Goal: Obtain resource: Obtain resource

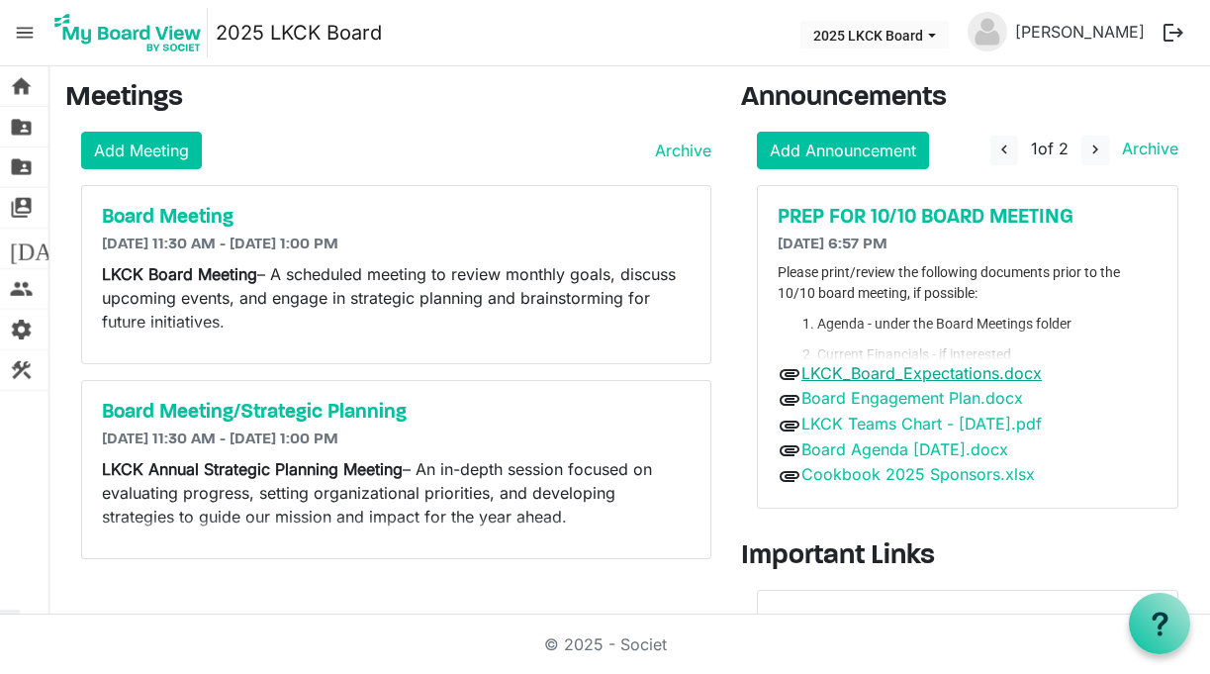
click at [923, 377] on link "LKCK_Board_Expectations.docx" at bounding box center [922, 373] width 240 height 20
click at [940, 405] on link "Board Engagement Plan.docx" at bounding box center [913, 398] width 222 height 20
click at [944, 426] on link "LKCK Teams Chart - [DATE].pdf" at bounding box center [922, 424] width 240 height 20
click at [950, 451] on link "Board Agenda [DATE].docx" at bounding box center [905, 449] width 207 height 20
click at [950, 473] on link "Cookbook 2025 Sponsors.xlsx" at bounding box center [919, 474] width 234 height 20
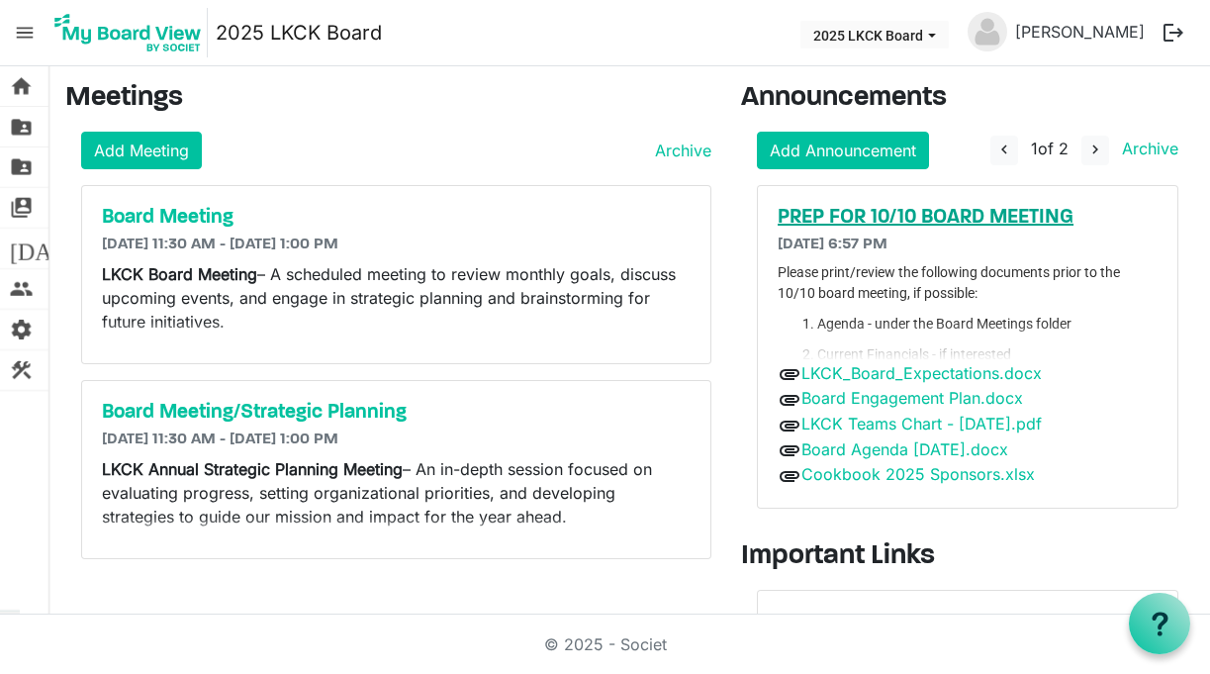
click at [914, 226] on h5 "PREP FOR 10/10 BOARD MEETING" at bounding box center [968, 218] width 380 height 24
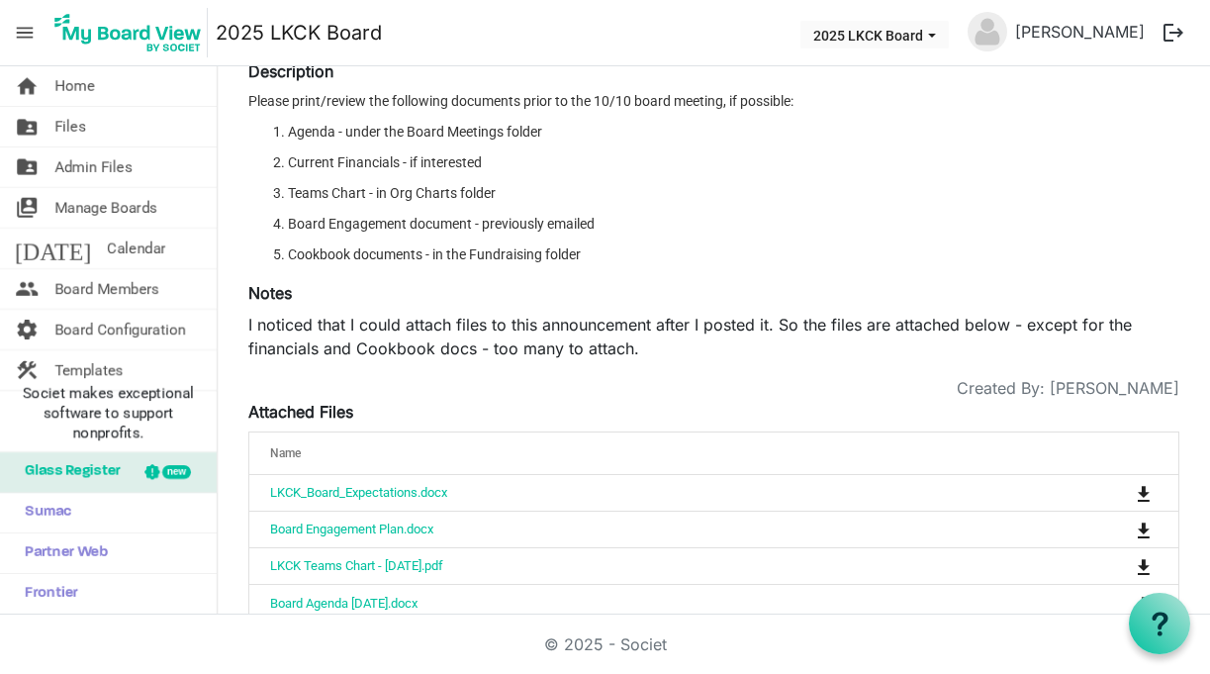
scroll to position [263, 0]
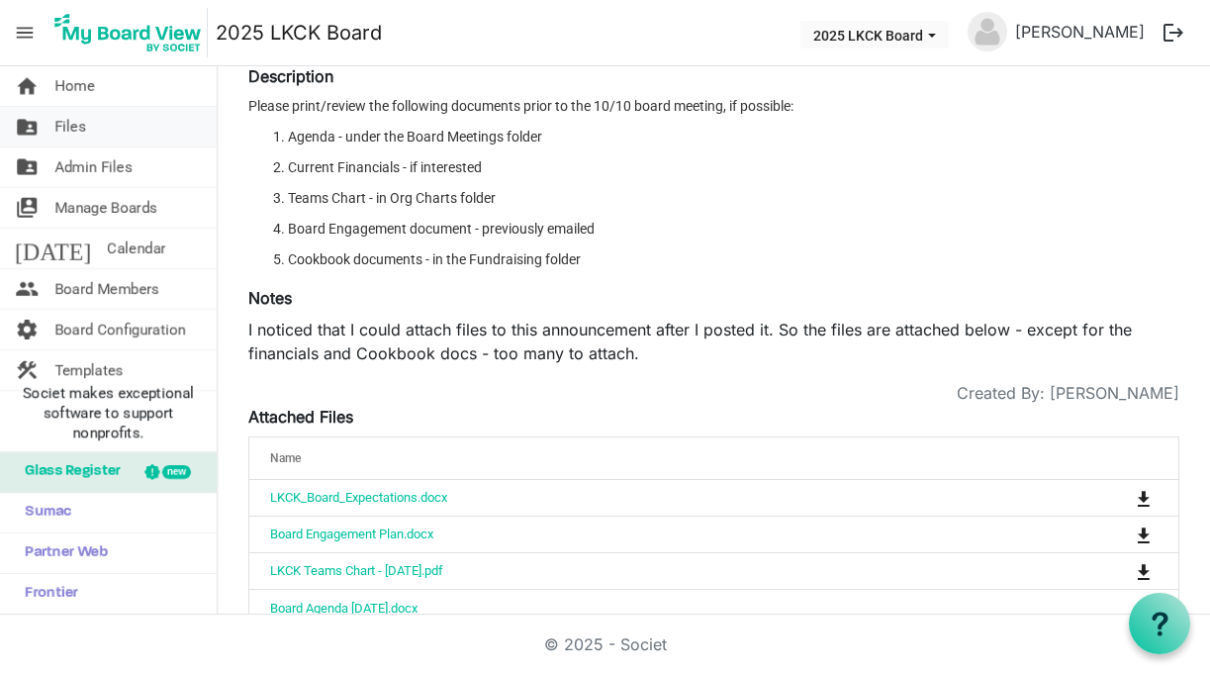
click at [116, 129] on link "folder_shared Files" at bounding box center [108, 127] width 217 height 40
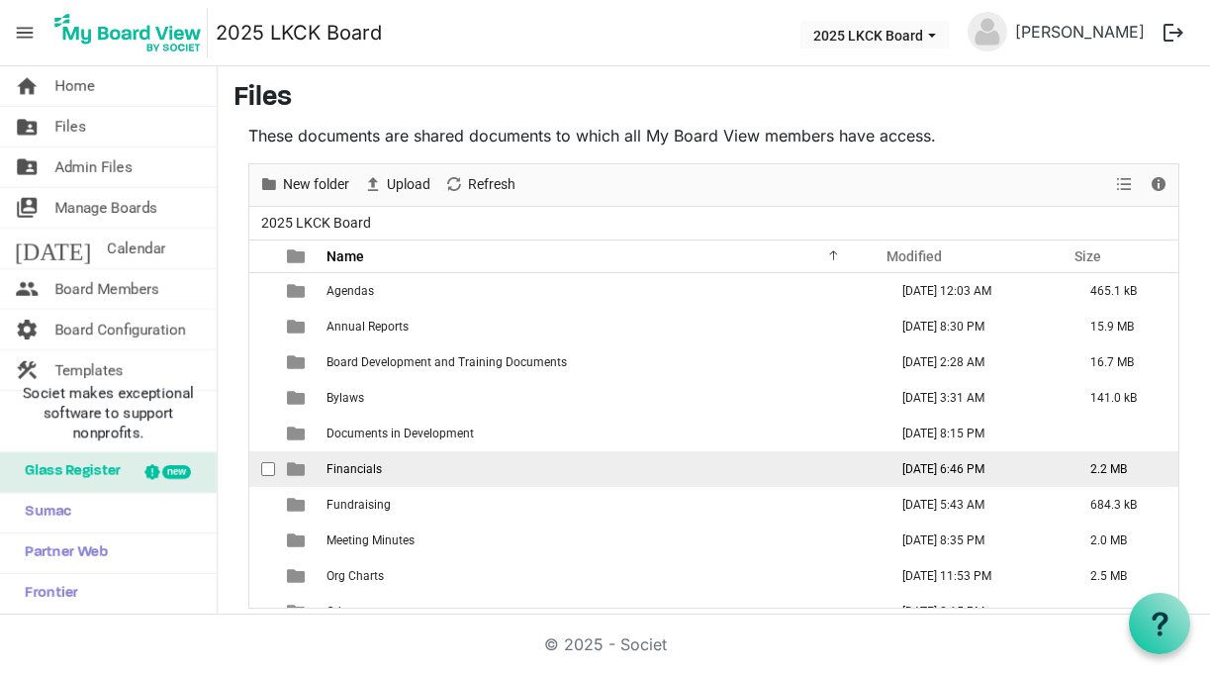
click at [364, 475] on span "Financials" at bounding box center [354, 469] width 55 height 14
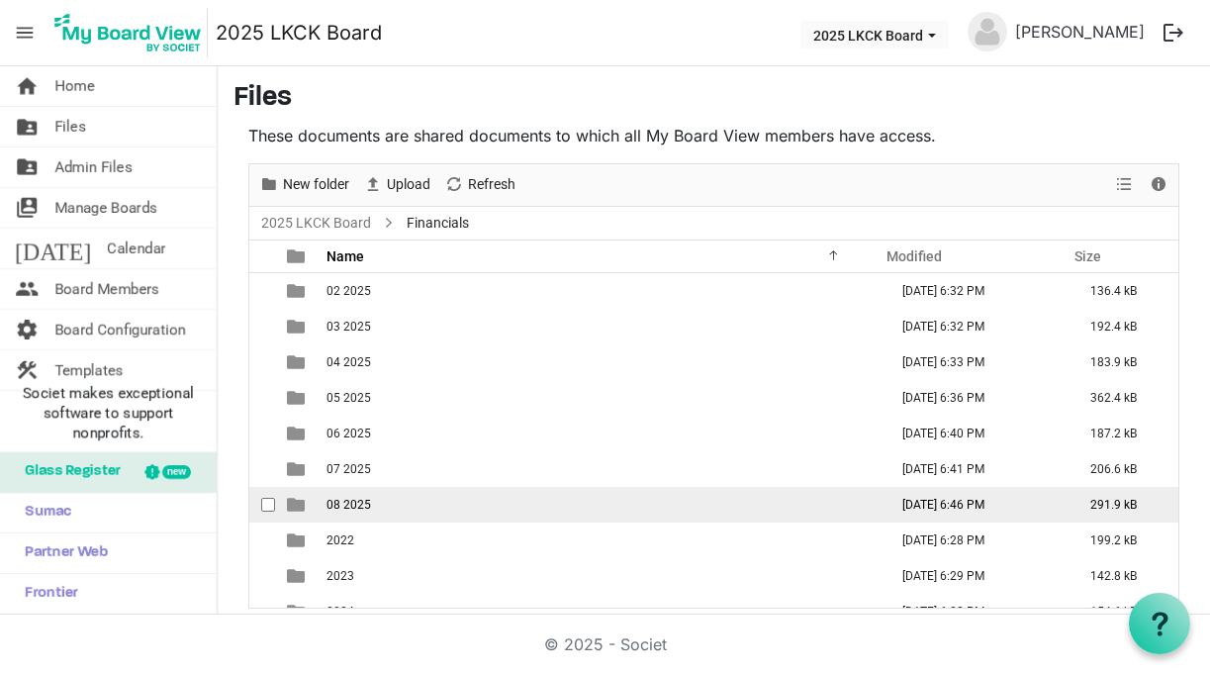
scroll to position [22, 0]
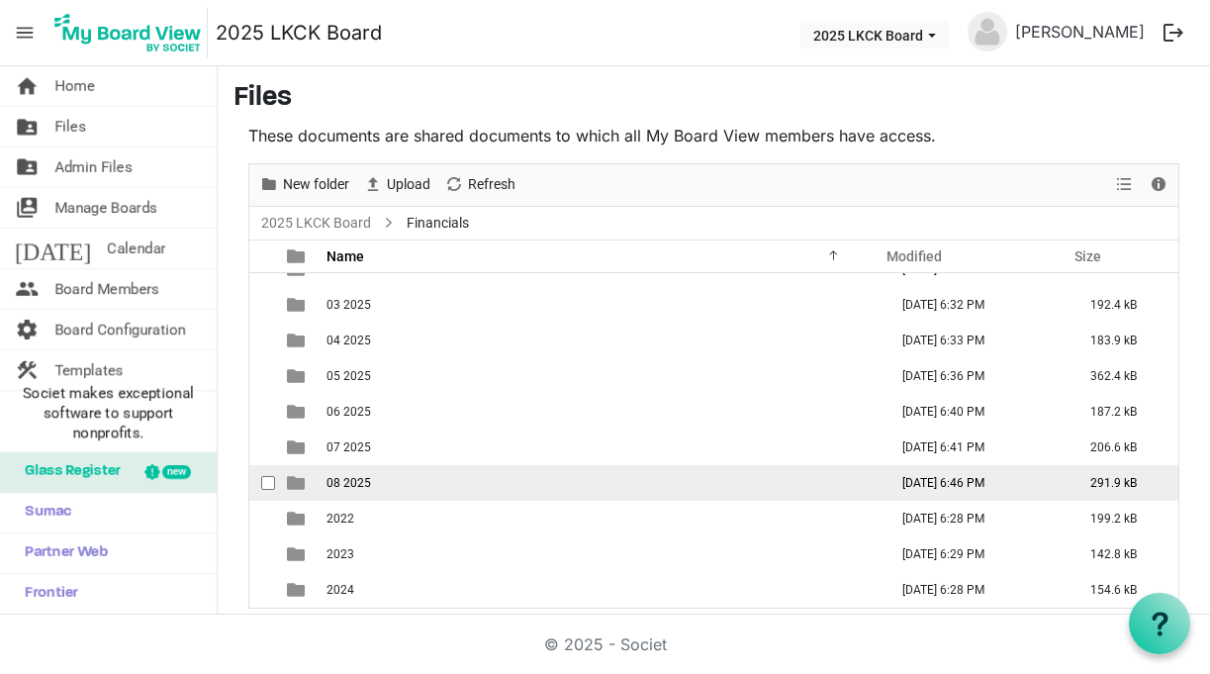
click at [371, 476] on td "08 2025" at bounding box center [601, 483] width 561 height 36
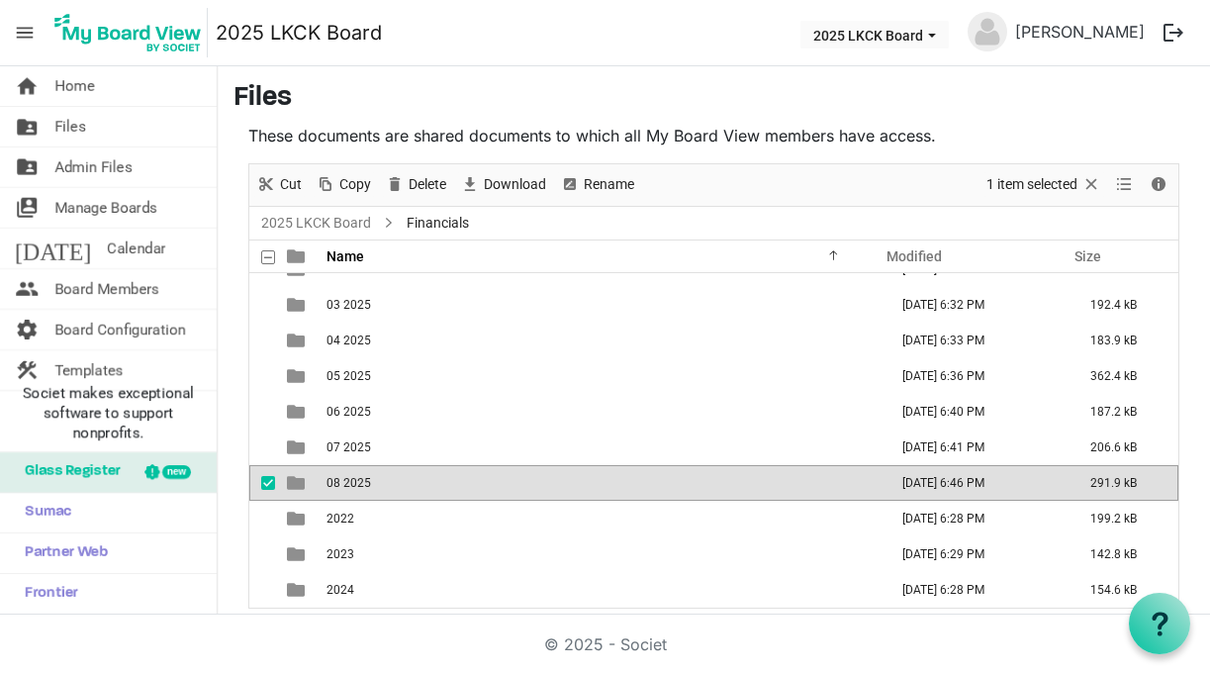
click at [371, 476] on td "08 2025" at bounding box center [601, 483] width 561 height 36
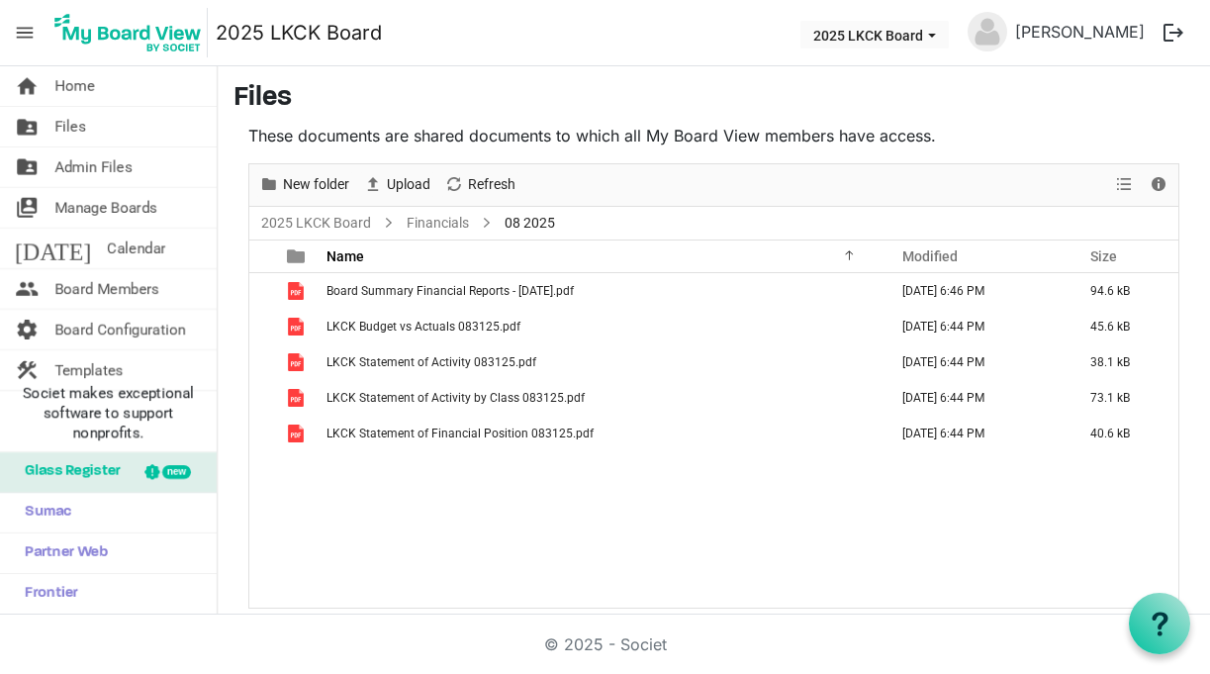
scroll to position [0, 0]
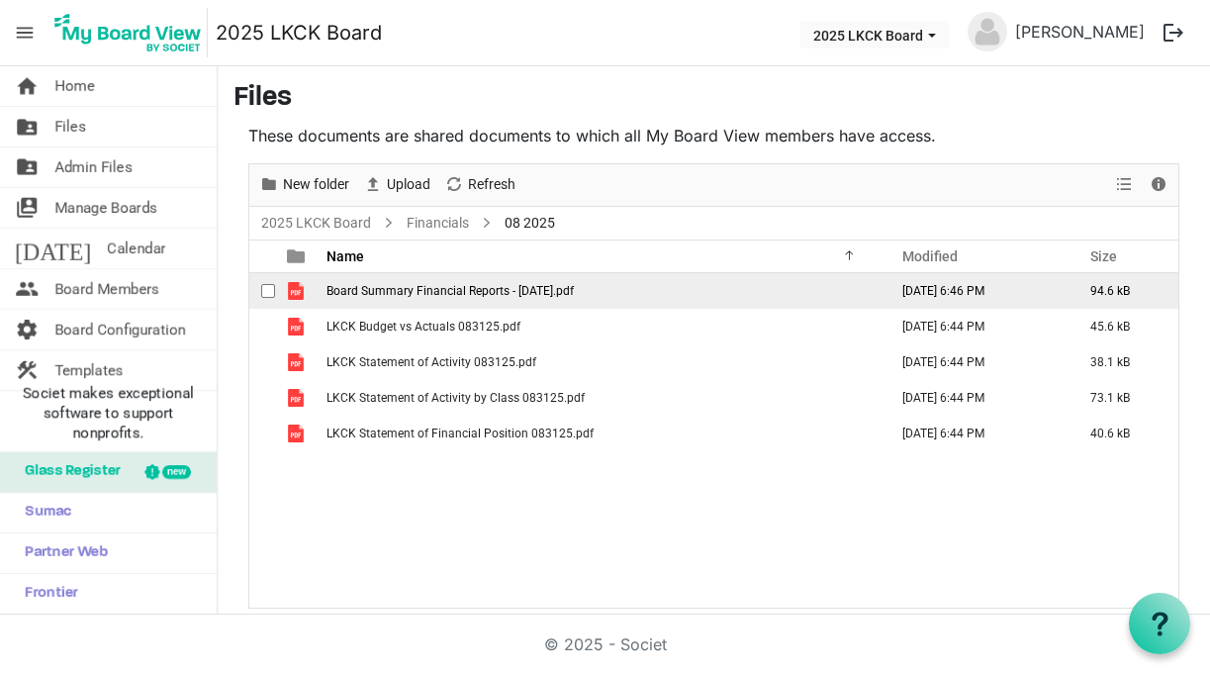
click at [496, 290] on span "Board Summary Financial Reports - August 2025.pdf" at bounding box center [450, 291] width 247 height 14
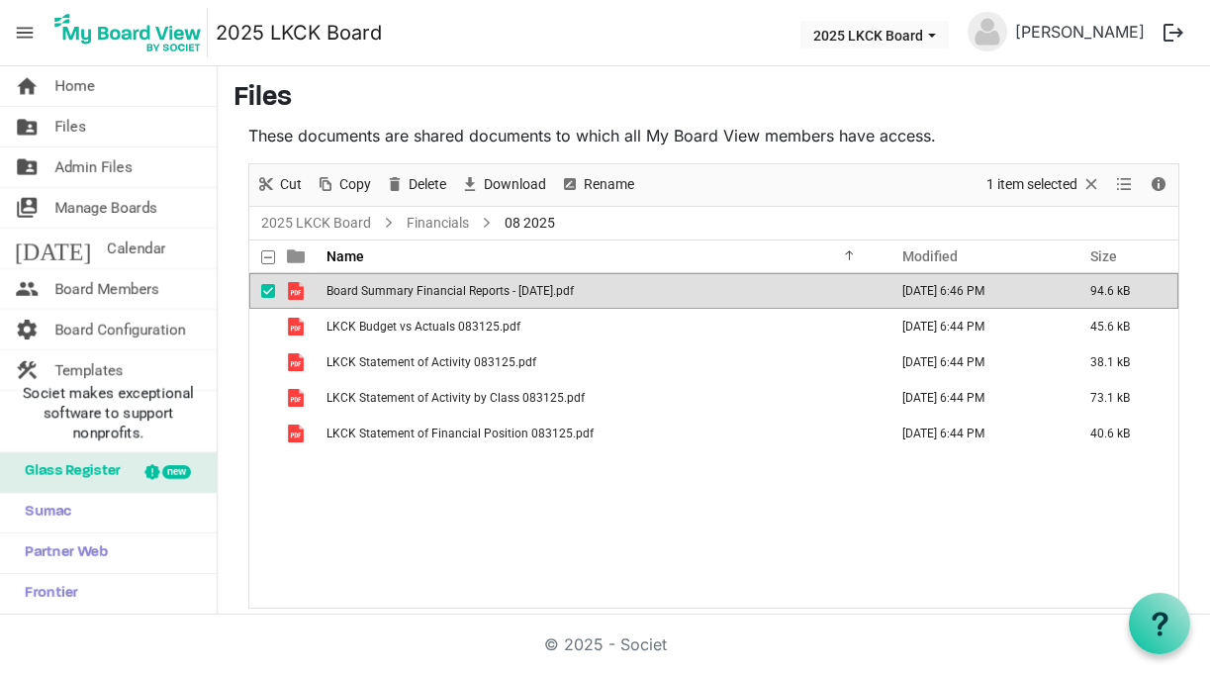
click at [496, 290] on span "Board Summary Financial Reports - August 2025.pdf" at bounding box center [450, 291] width 247 height 14
click at [344, 214] on link "2025 LKCK Board" at bounding box center [316, 223] width 118 height 25
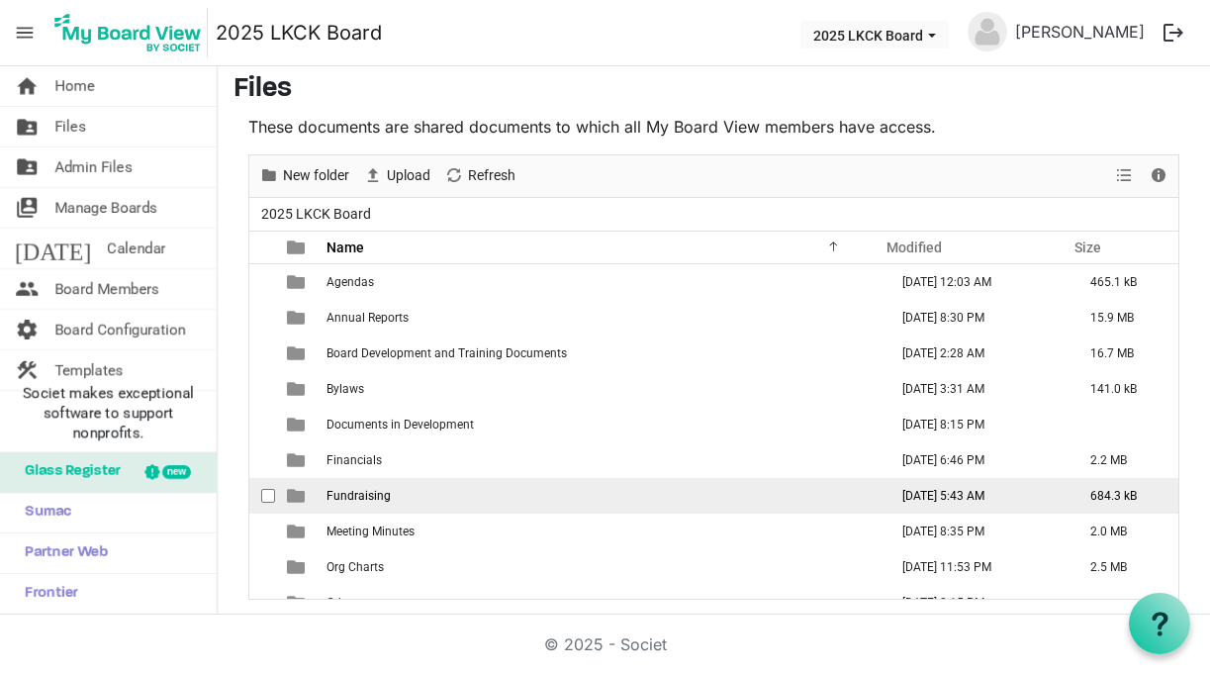
click at [444, 489] on td "Fundraising" at bounding box center [601, 496] width 561 height 36
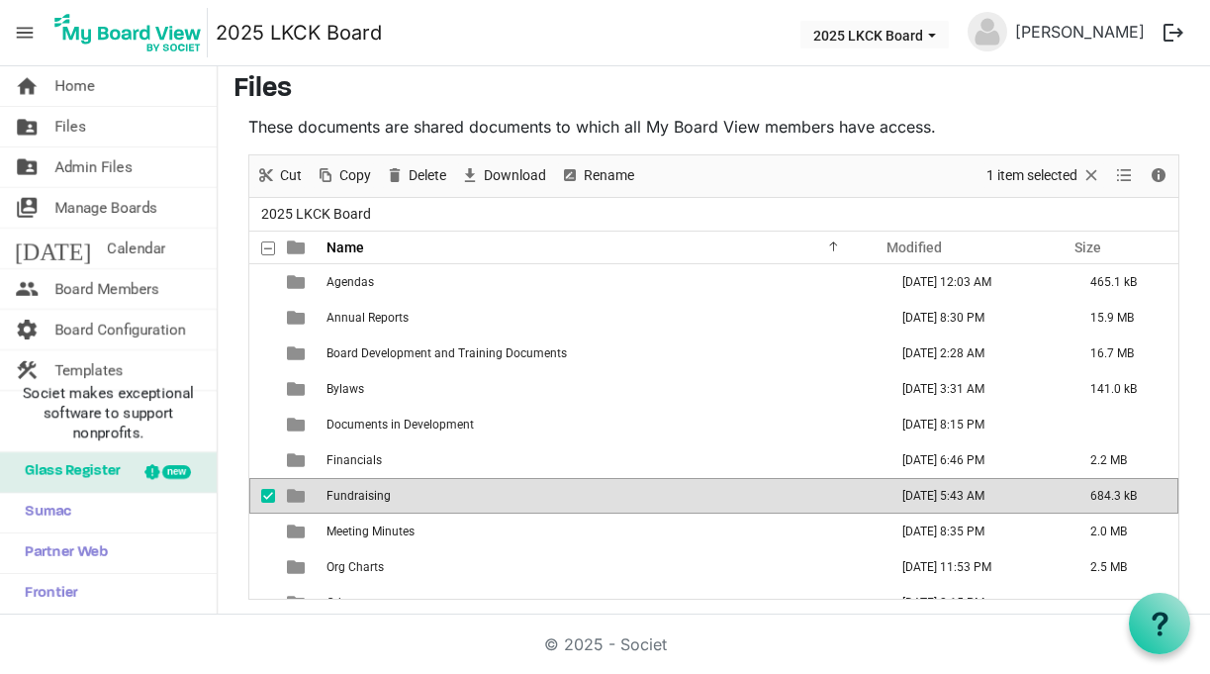
click at [444, 489] on td "Fundraising" at bounding box center [601, 496] width 561 height 36
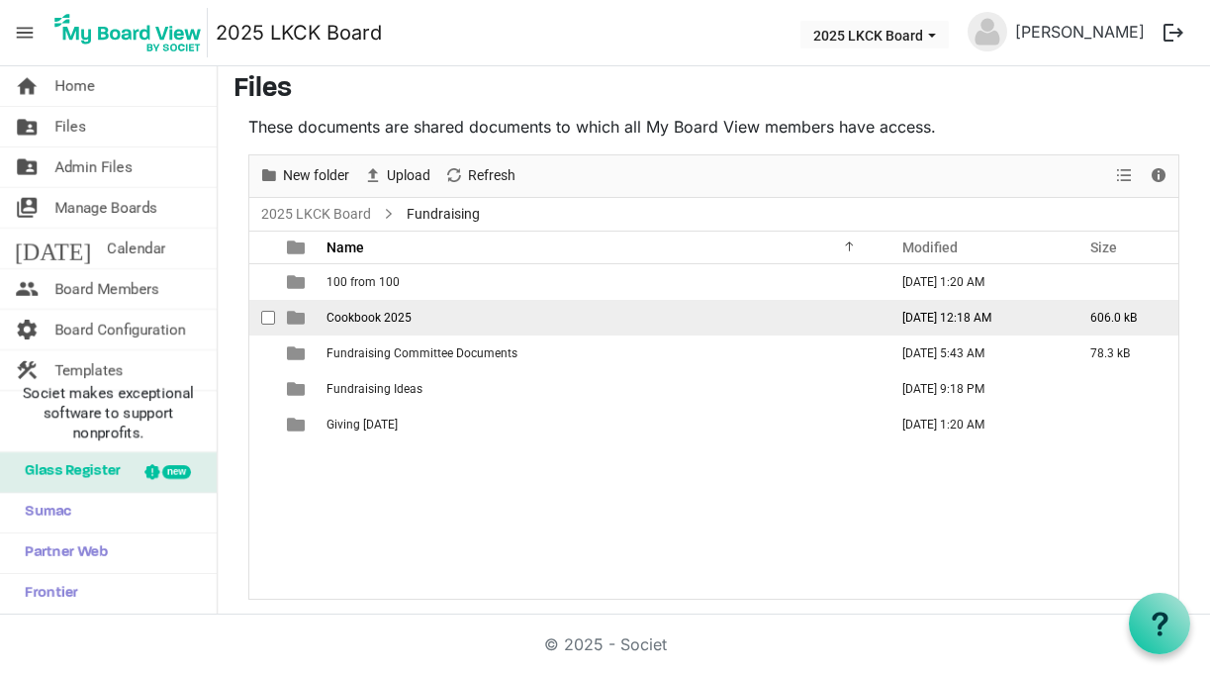
click at [388, 318] on span "Cookbook 2025" at bounding box center [369, 318] width 85 height 14
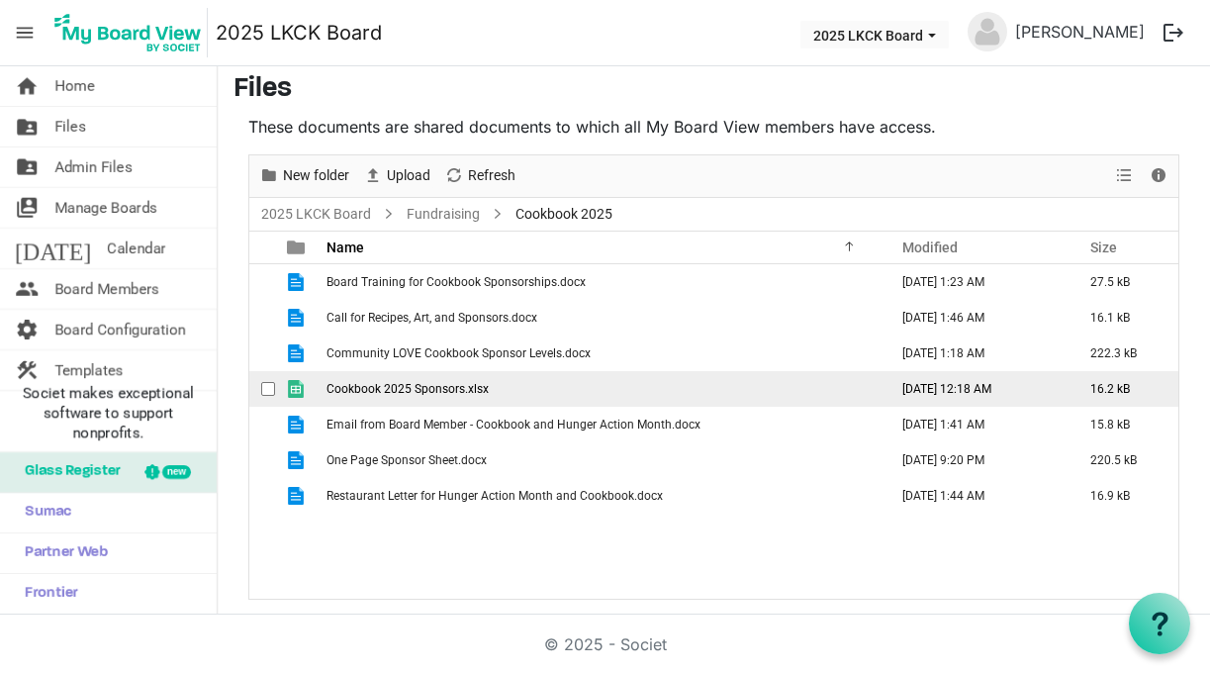
click at [405, 388] on span "Cookbook 2025 Sponsors.xlsx" at bounding box center [408, 389] width 162 height 14
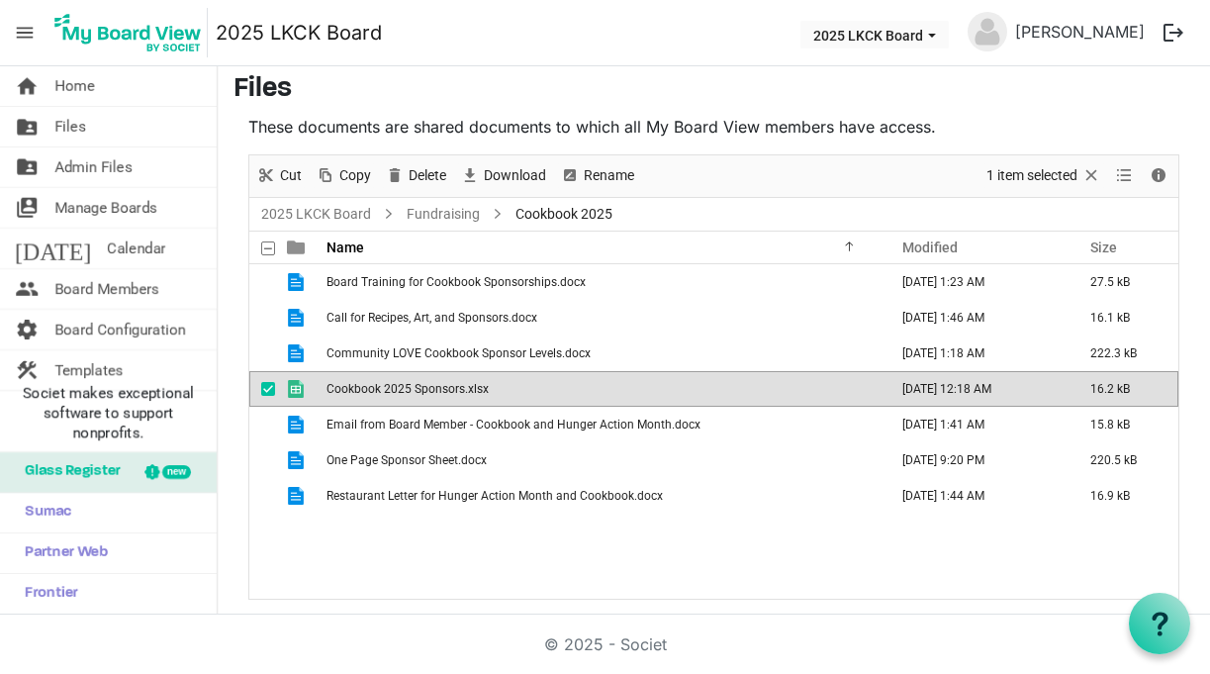
click at [405, 388] on span "Cookbook 2025 Sponsors.xlsx" at bounding box center [408, 389] width 162 height 14
click at [126, 86] on link "home Home" at bounding box center [108, 86] width 217 height 40
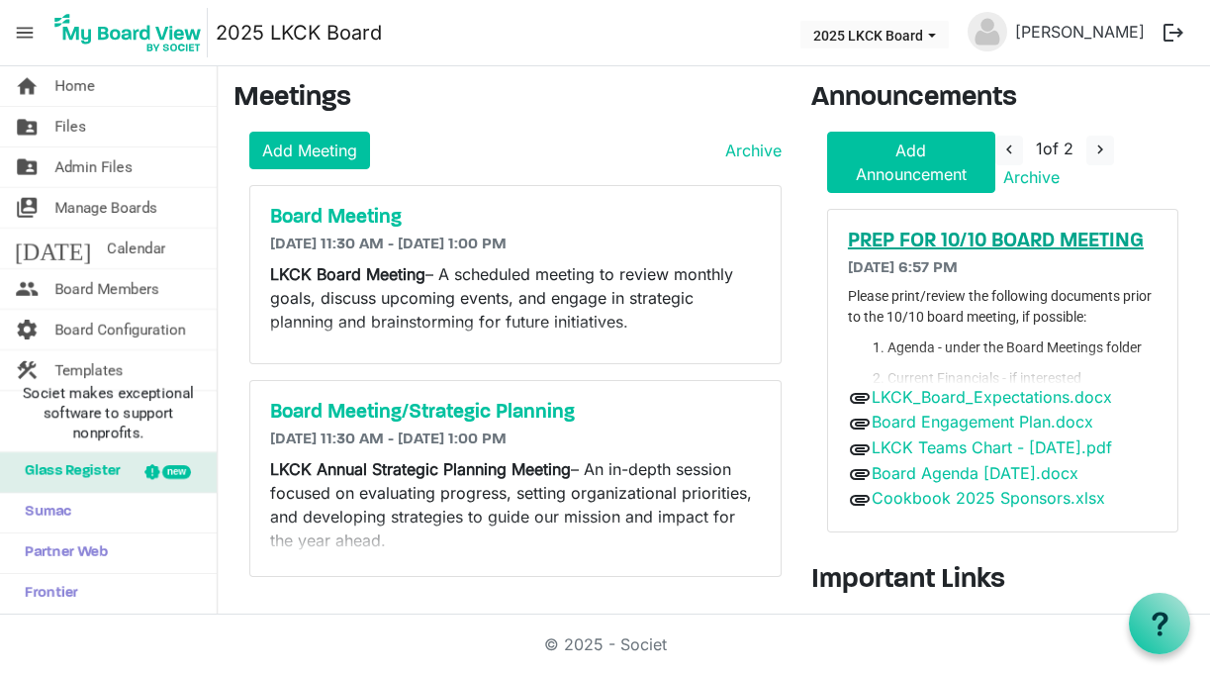
click at [959, 232] on h5 "PREP FOR 10/10 BOARD MEETING" at bounding box center [1003, 242] width 310 height 24
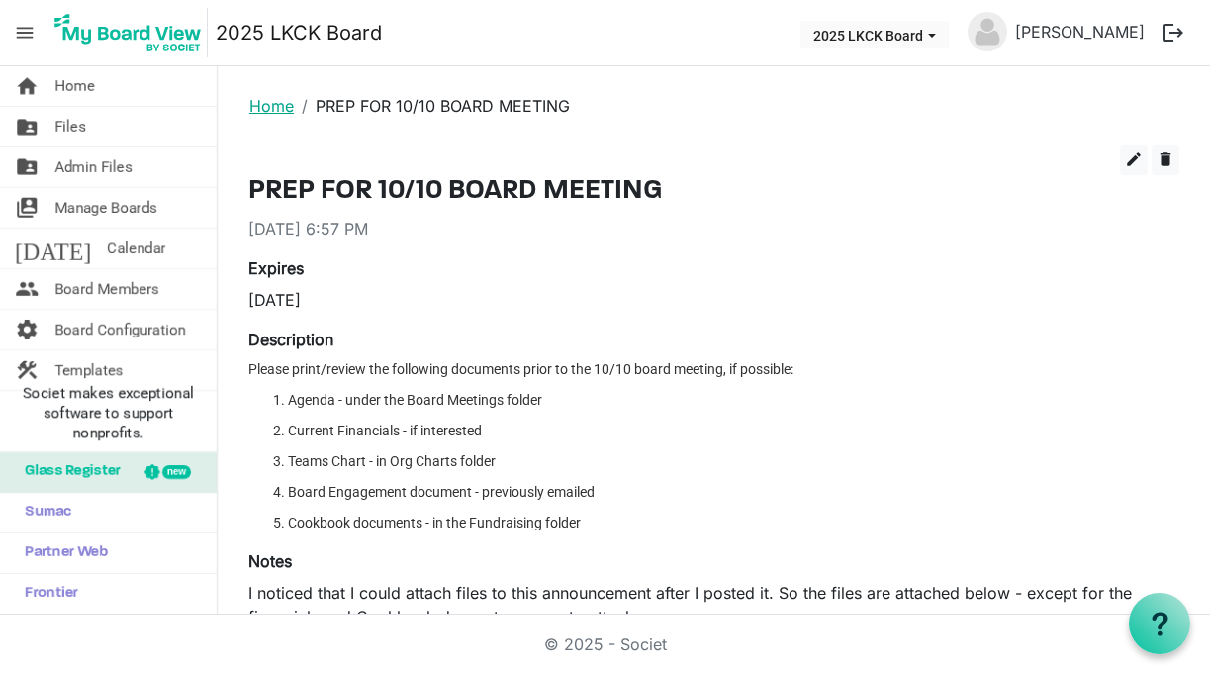
click at [286, 105] on link "Home" at bounding box center [271, 106] width 45 height 20
